Goal: Navigation & Orientation: Find specific page/section

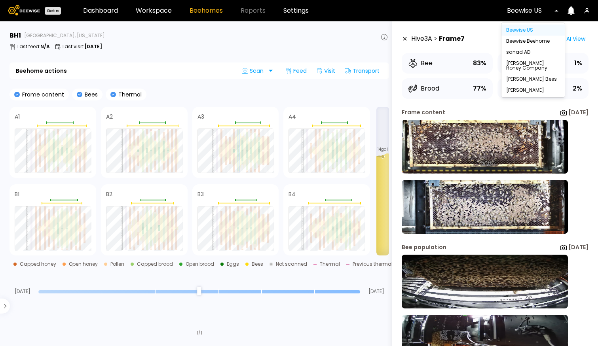
click at [543, 11] on div at bounding box center [530, 10] width 46 height 7
click at [525, 91] on div "[PERSON_NAME]" at bounding box center [533, 90] width 54 height 5
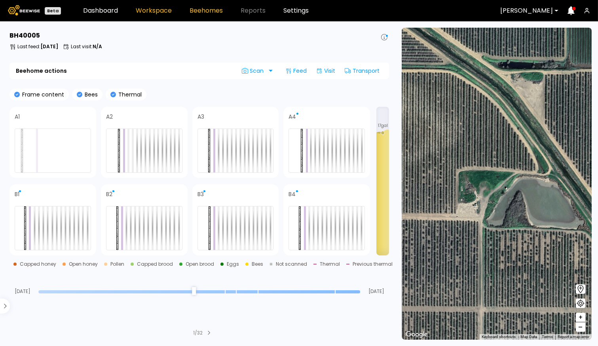
click at [153, 11] on link "Workspace" at bounding box center [154, 11] width 36 height 6
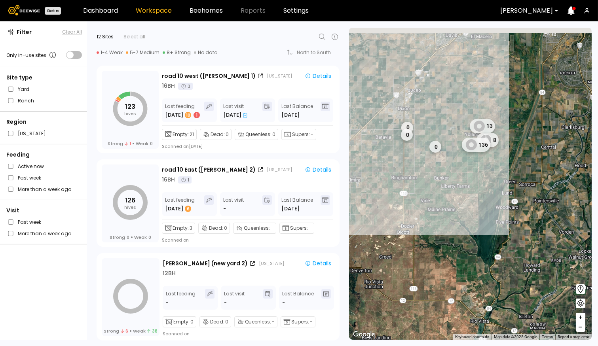
drag, startPoint x: 448, startPoint y: 201, endPoint x: 506, endPoint y: 301, distance: 116.0
click at [506, 301] on div "13 0 0 8 136 0" at bounding box center [470, 184] width 242 height 312
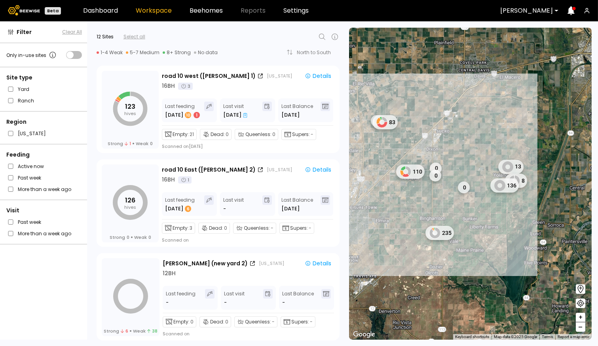
drag, startPoint x: 450, startPoint y: 230, endPoint x: 469, endPoint y: 259, distance: 35.2
click at [469, 259] on div "13 0 0 8 136 0 0 83 110 235" at bounding box center [470, 184] width 242 height 312
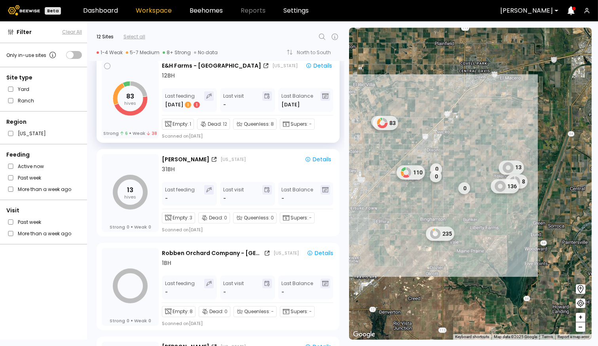
scroll to position [291, 0]
click at [151, 117] on div "83 hives Strong 6 Weak 38" at bounding box center [130, 100] width 57 height 78
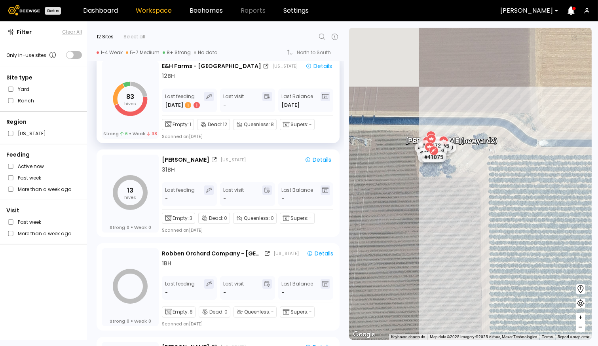
drag, startPoint x: 409, startPoint y: 128, endPoint x: 440, endPoint y: 196, distance: 74.9
click at [440, 196] on div "# 41073 # 41104 # 40069 # 40113 # 40306 # 40345 # 40736 # 41140 # 40702 # 40200…" at bounding box center [470, 184] width 242 height 312
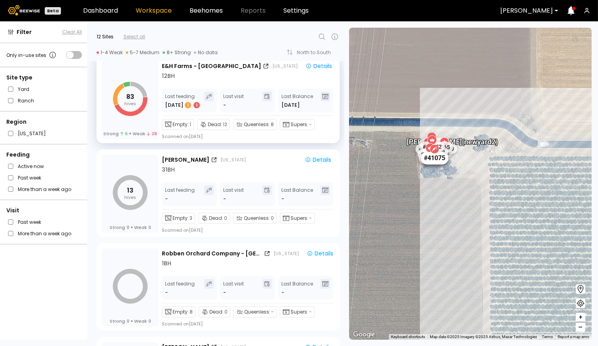
click at [437, 160] on div "# 41075" at bounding box center [434, 158] width 28 height 13
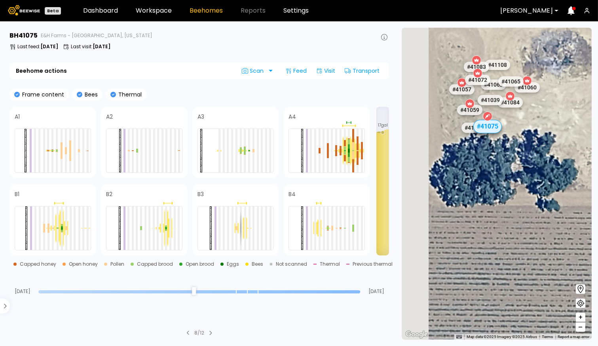
drag, startPoint x: 445, startPoint y: 95, endPoint x: 498, endPoint y: 179, distance: 99.3
click at [498, 179] on div "# 41073 # 41104 # 40069 # 40113 # 40306 # 40345 # 40736 # 41140 # 40702 # 40200…" at bounding box center [496, 184] width 190 height 312
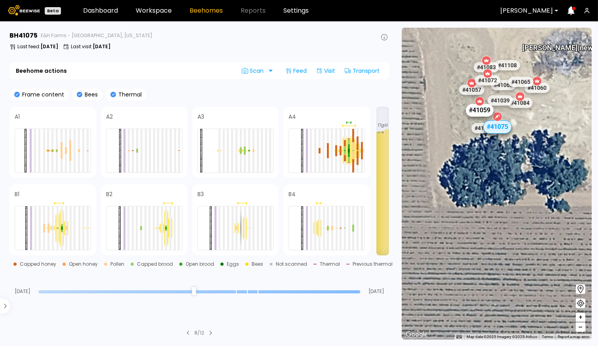
click at [476, 112] on div "# 41059" at bounding box center [480, 110] width 28 height 13
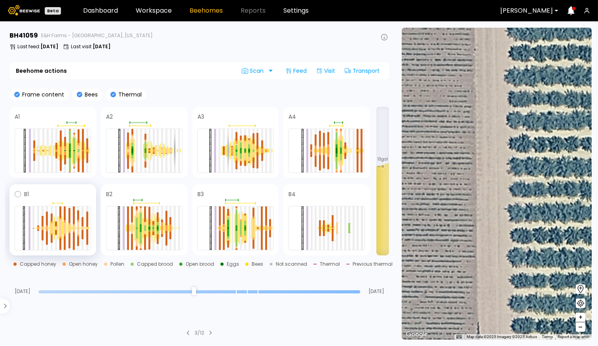
click at [68, 193] on span at bounding box center [60, 193] width 62 height 9
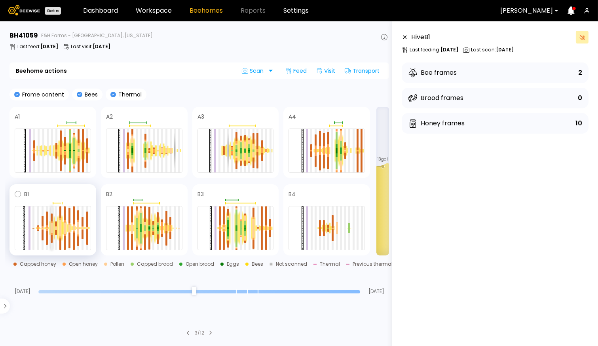
click at [51, 227] on div at bounding box center [52, 225] width 2 height 5
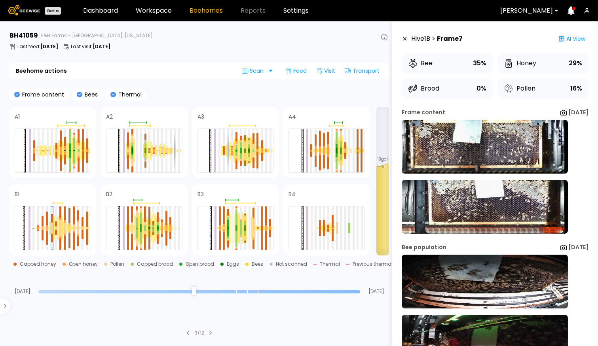
click at [210, 333] on icon at bounding box center [210, 333] width 3 height 5
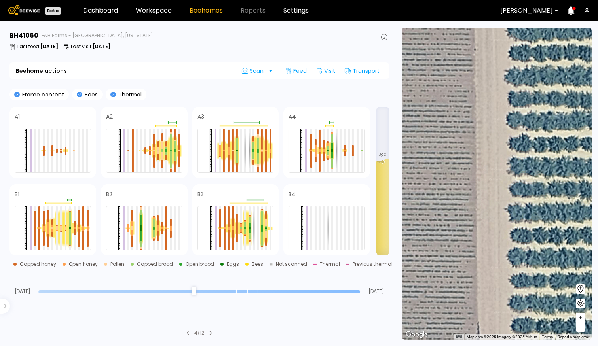
click at [187, 333] on icon at bounding box center [188, 333] width 3 height 5
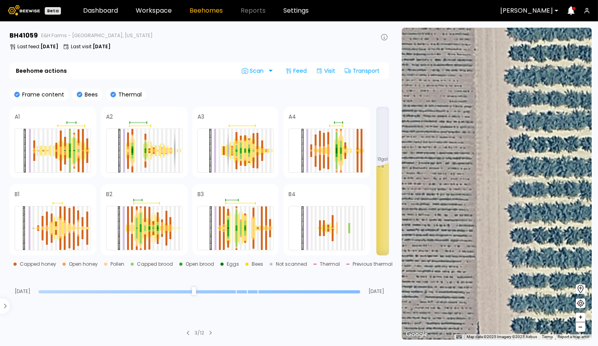
click at [211, 333] on icon at bounding box center [210, 333] width 3 height 5
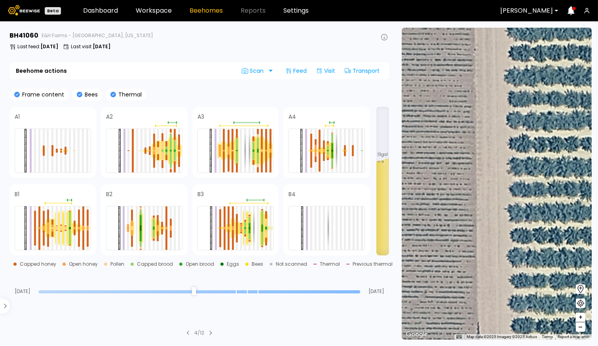
click at [186, 336] on div "4 / 12" at bounding box center [198, 332] width 379 height 7
click at [187, 333] on icon at bounding box center [188, 333] width 3 height 5
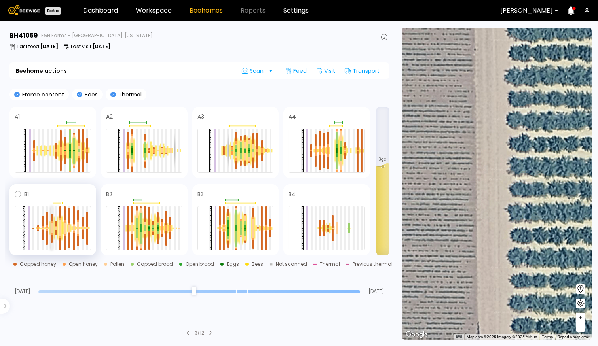
click at [51, 231] on div at bounding box center [52, 230] width 2 height 5
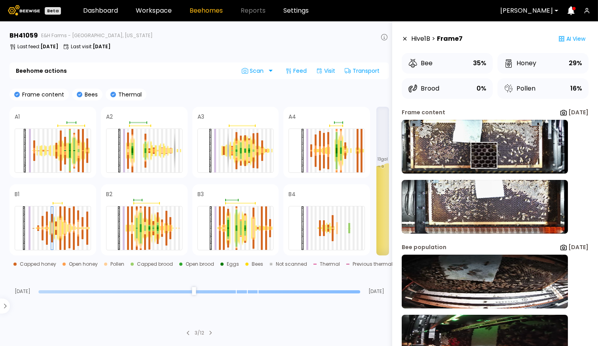
click at [475, 155] on img at bounding box center [484, 147] width 166 height 54
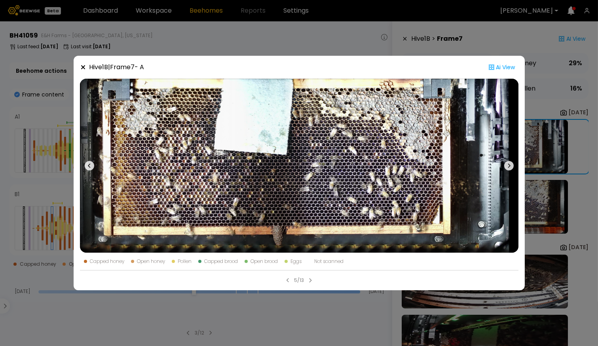
click at [310, 280] on icon at bounding box center [309, 280] width 3 height 5
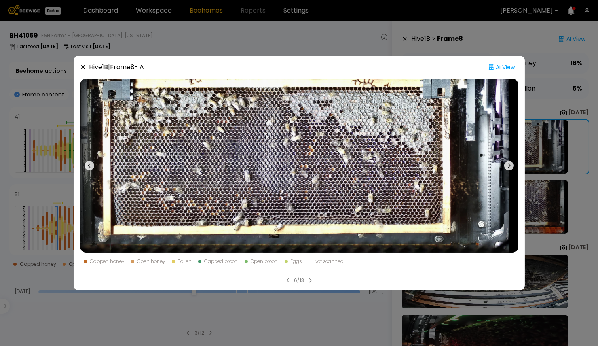
click at [288, 281] on icon at bounding box center [287, 280] width 3 height 5
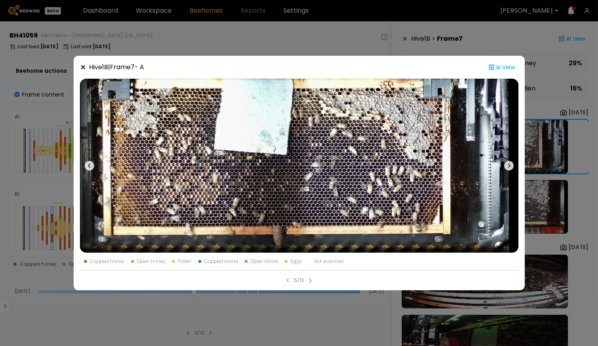
click at [310, 281] on icon at bounding box center [309, 280] width 3 height 5
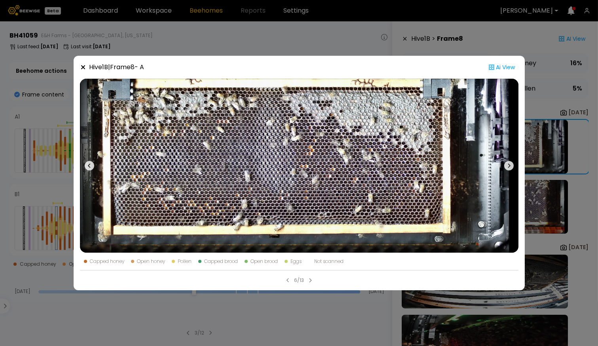
click at [310, 281] on icon at bounding box center [309, 280] width 3 height 5
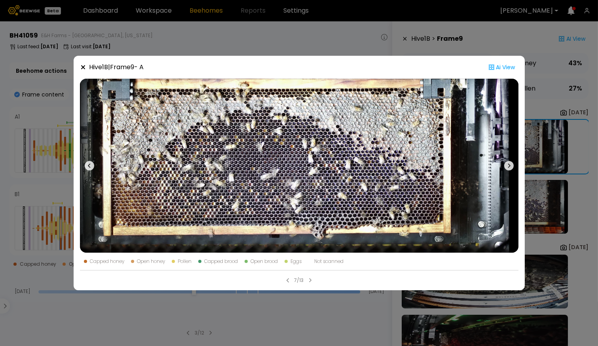
click at [511, 165] on icon at bounding box center [508, 165] width 9 height 9
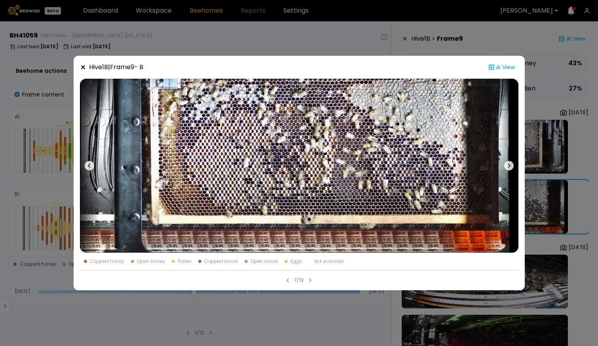
click at [511, 166] on icon at bounding box center [508, 165] width 9 height 9
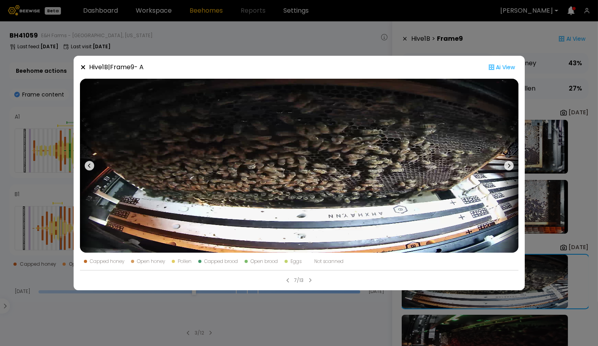
click at [92, 167] on icon at bounding box center [89, 165] width 9 height 9
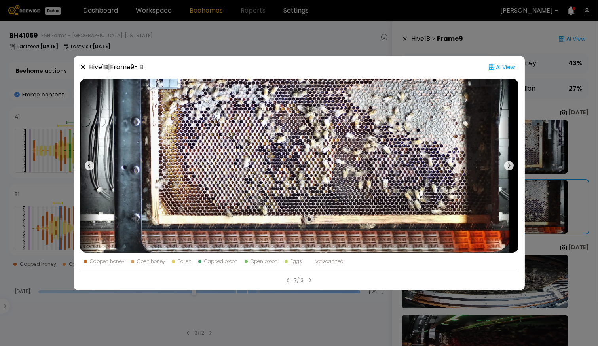
click at [92, 167] on icon at bounding box center [89, 165] width 9 height 9
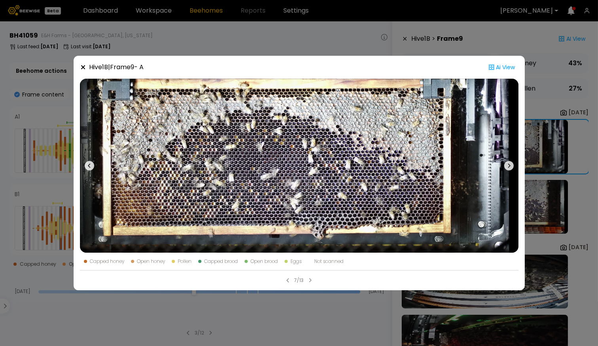
click at [310, 280] on icon at bounding box center [310, 280] width 2 height 4
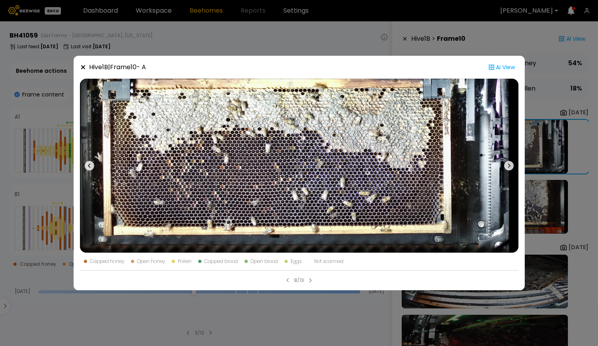
click at [308, 280] on icon at bounding box center [309, 280] width 3 height 5
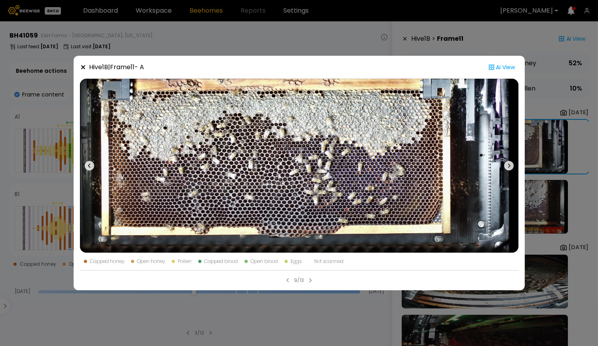
click at [308, 281] on icon at bounding box center [309, 280] width 3 height 5
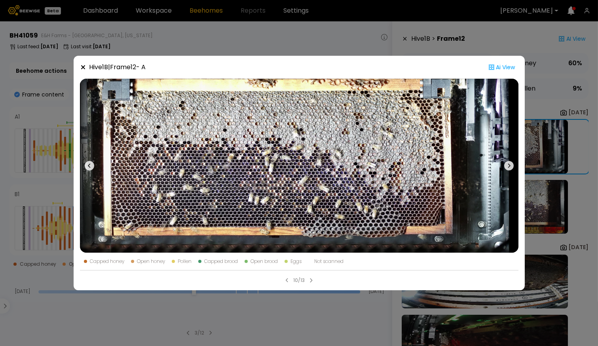
click at [308, 281] on div "10/13" at bounding box center [299, 277] width 438 height 14
click at [312, 278] on icon at bounding box center [310, 280] width 3 height 5
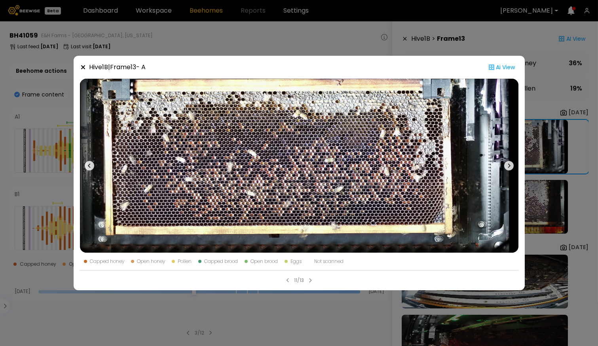
click at [312, 278] on div "11/13" at bounding box center [299, 277] width 438 height 14
click at [310, 279] on icon at bounding box center [310, 280] width 2 height 4
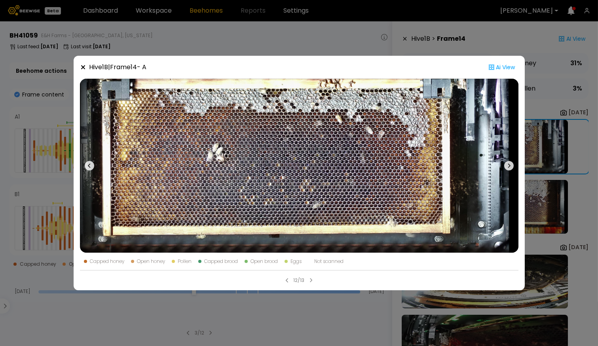
click at [83, 68] on icon at bounding box center [83, 67] width 4 height 4
